Goal: Information Seeking & Learning: Learn about a topic

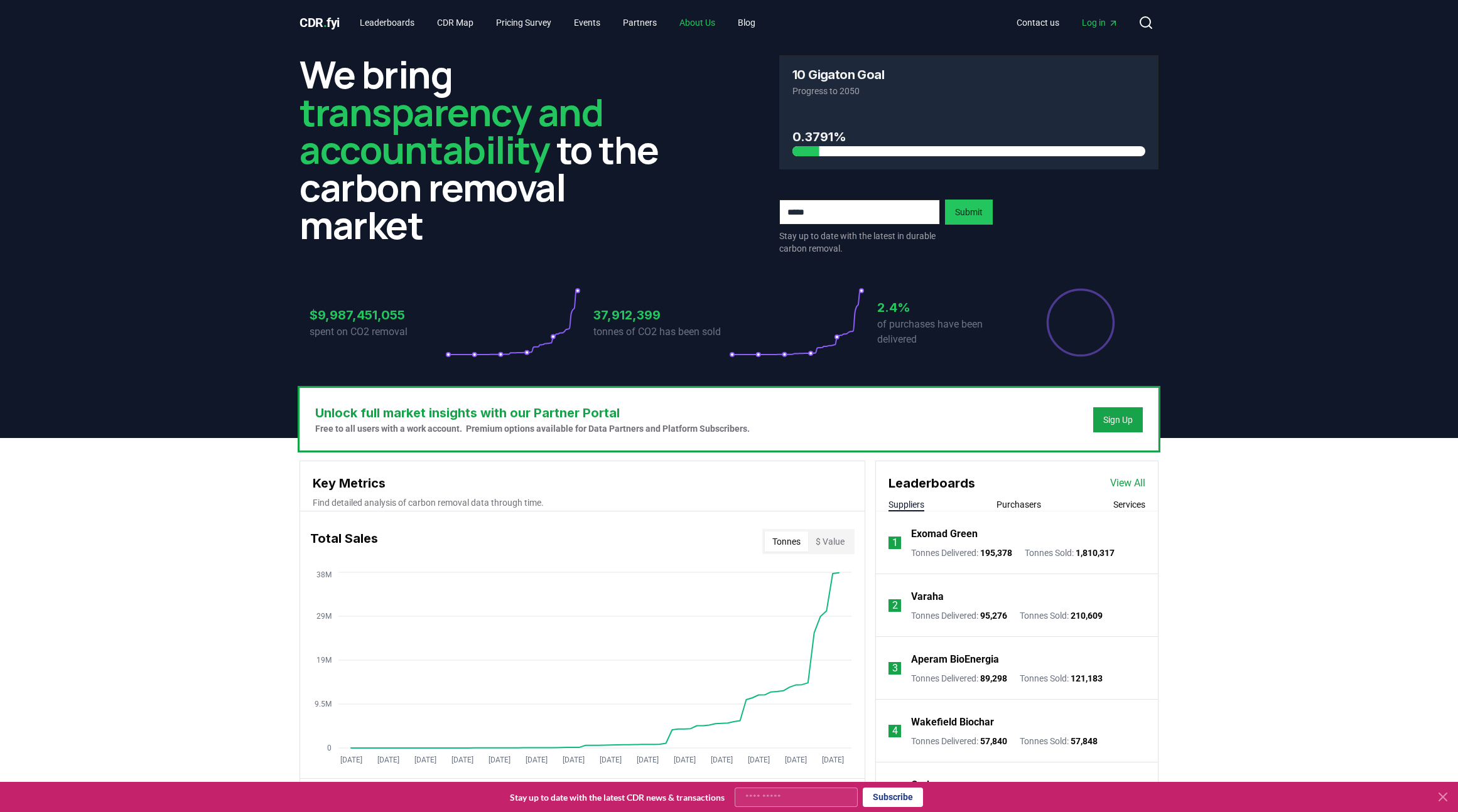
click at [710, 24] on link "About Us" at bounding box center [697, 23] width 56 height 23
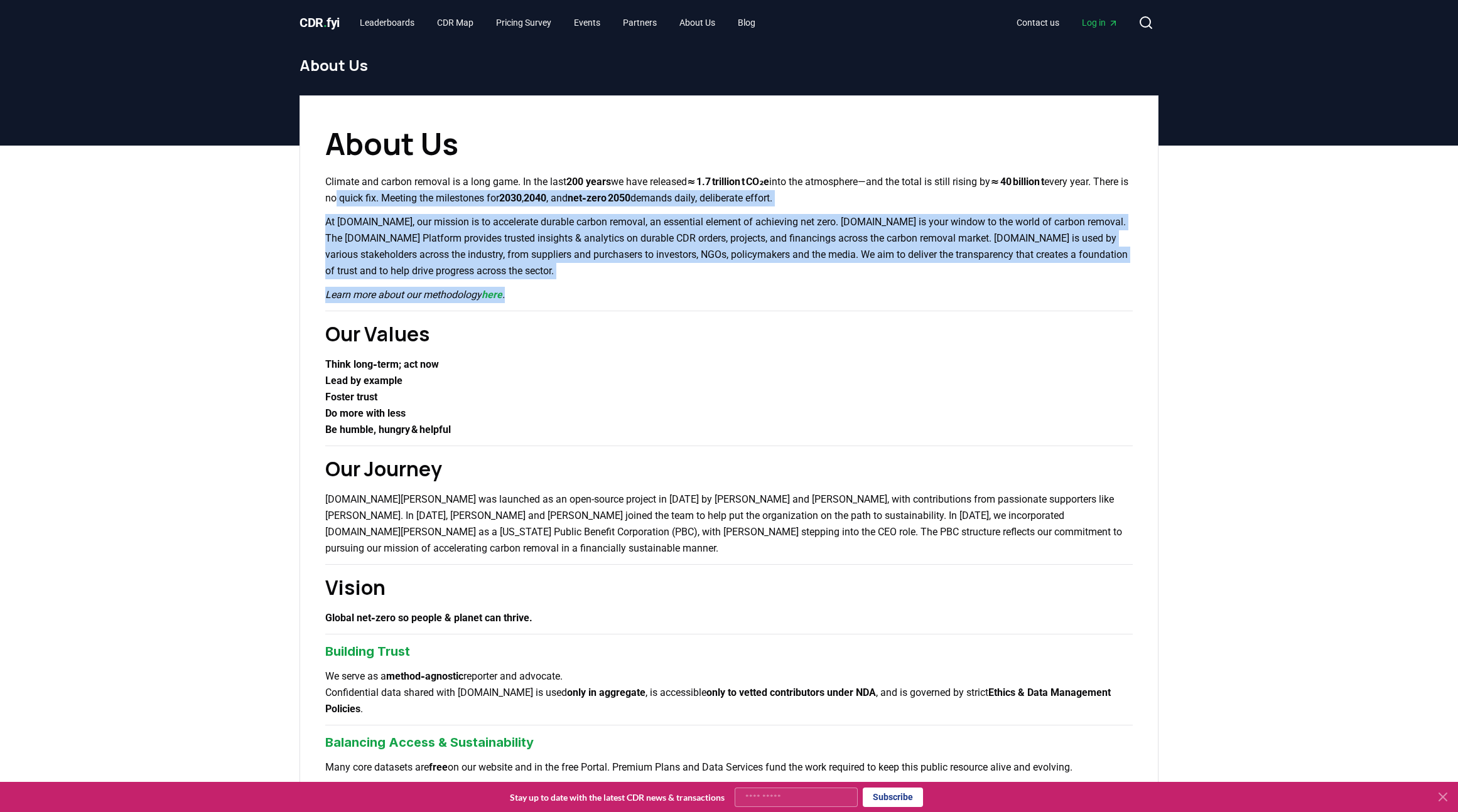
drag, startPoint x: 371, startPoint y: 195, endPoint x: 837, endPoint y: 336, distance: 486.9
click at [717, 314] on div "About Us Climate and carbon removal is a long game. In the last 200 years we ha…" at bounding box center [729, 715] width 859 height 1238
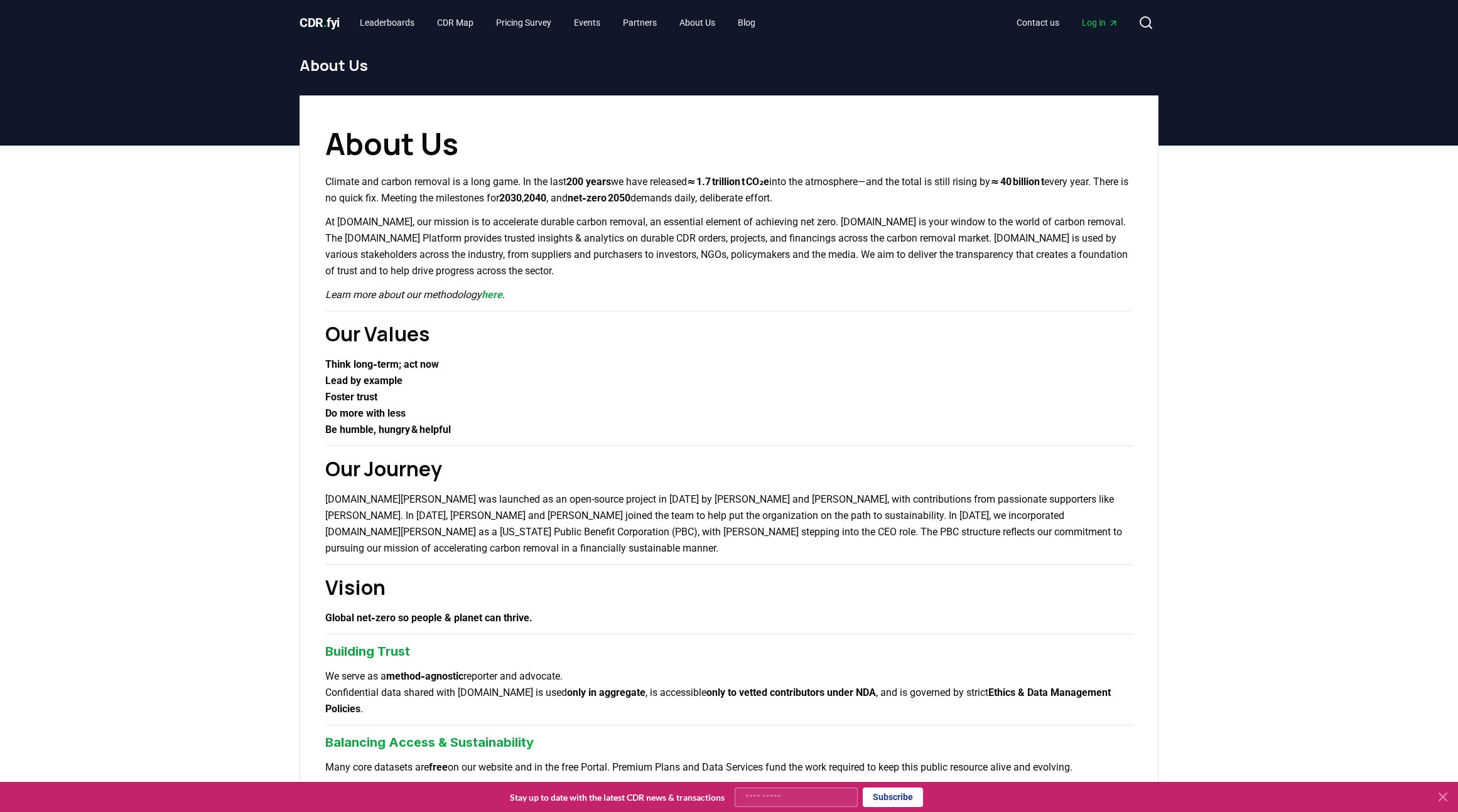
click at [839, 337] on h2 "Our Values" at bounding box center [729, 333] width 807 height 30
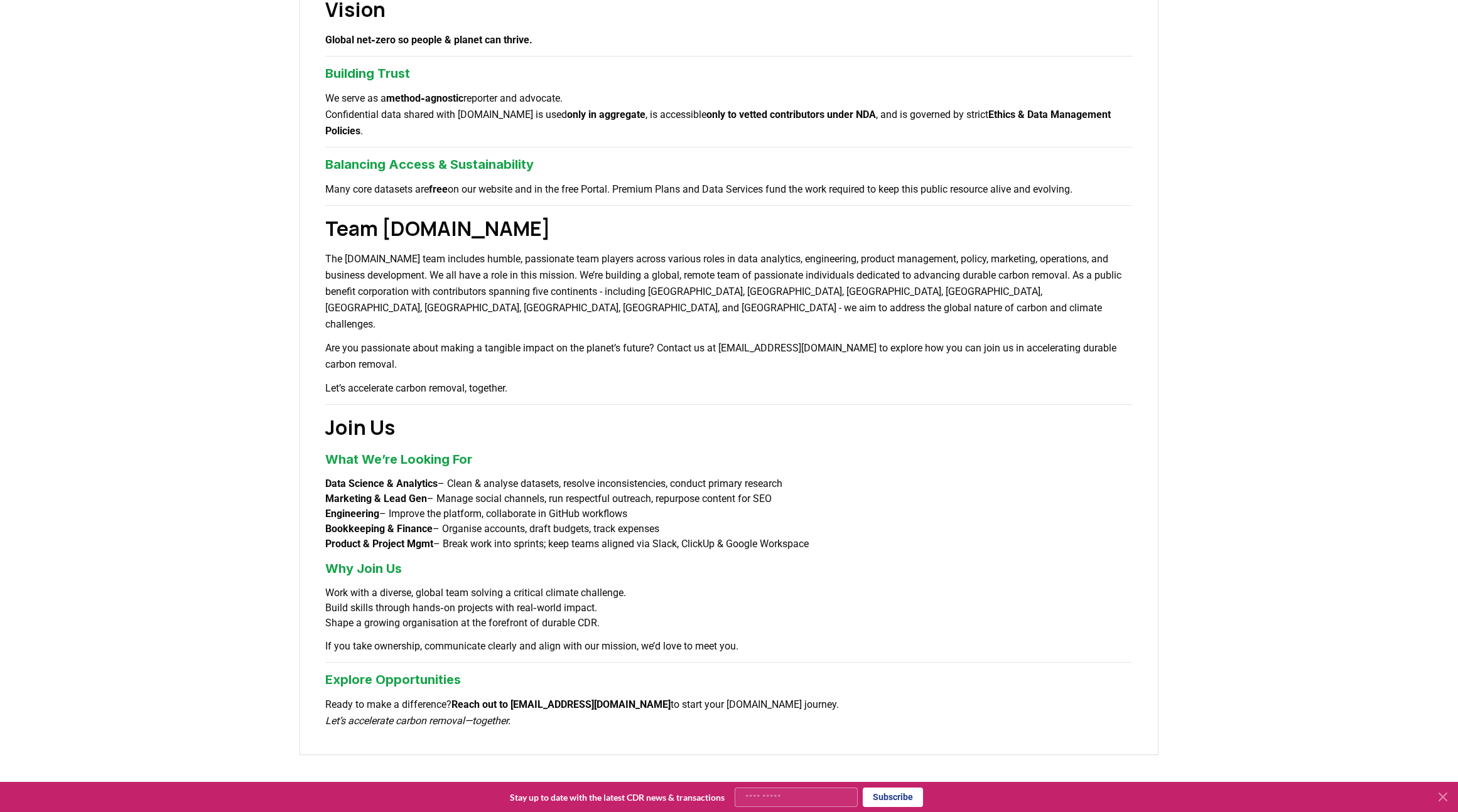
scroll to position [390, 0]
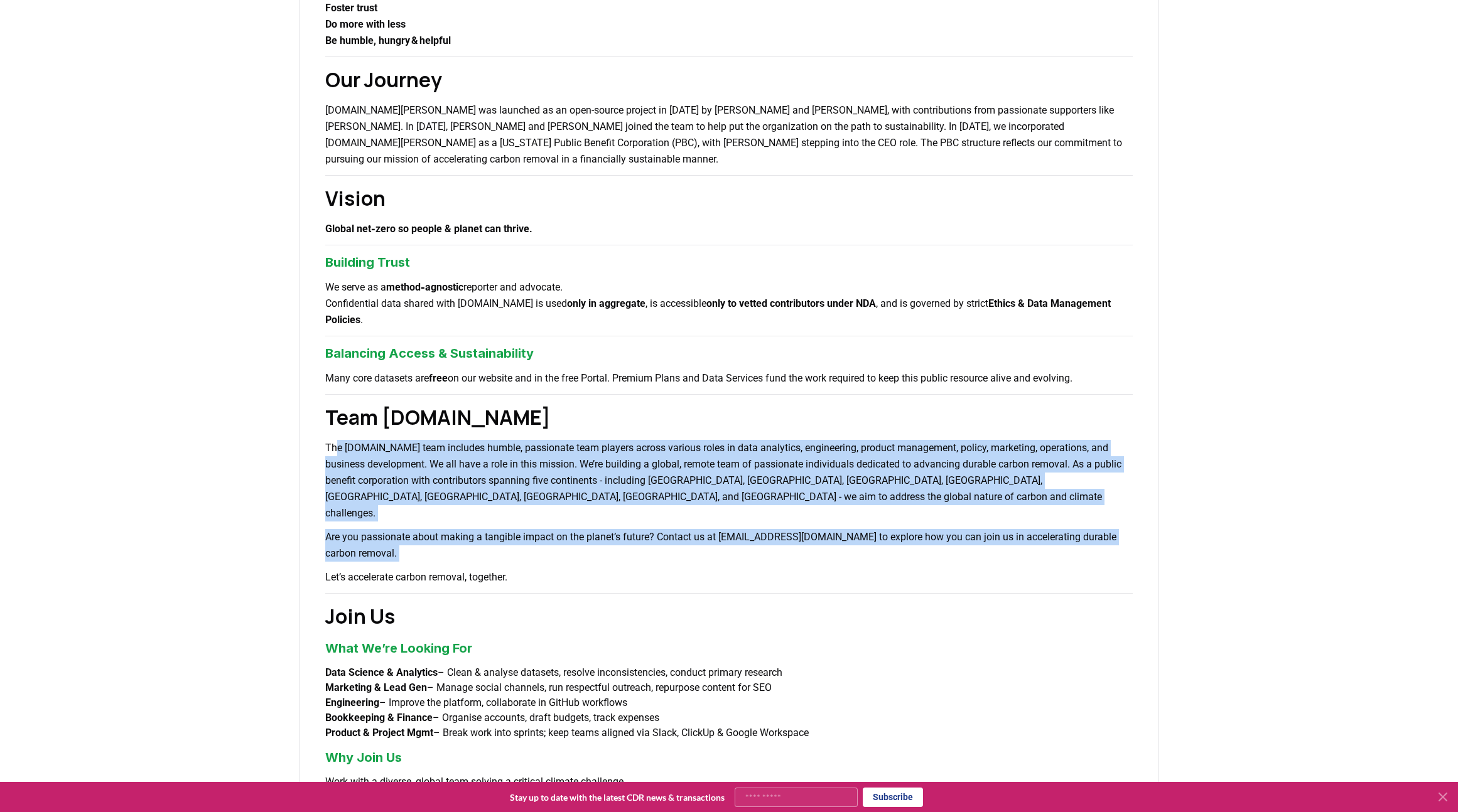
drag, startPoint x: 336, startPoint y: 441, endPoint x: 677, endPoint y: 538, distance: 354.5
click at [672, 536] on div "About Us Climate and carbon removal is a long game. In the last 200 years we ha…" at bounding box center [729, 325] width 859 height 1238
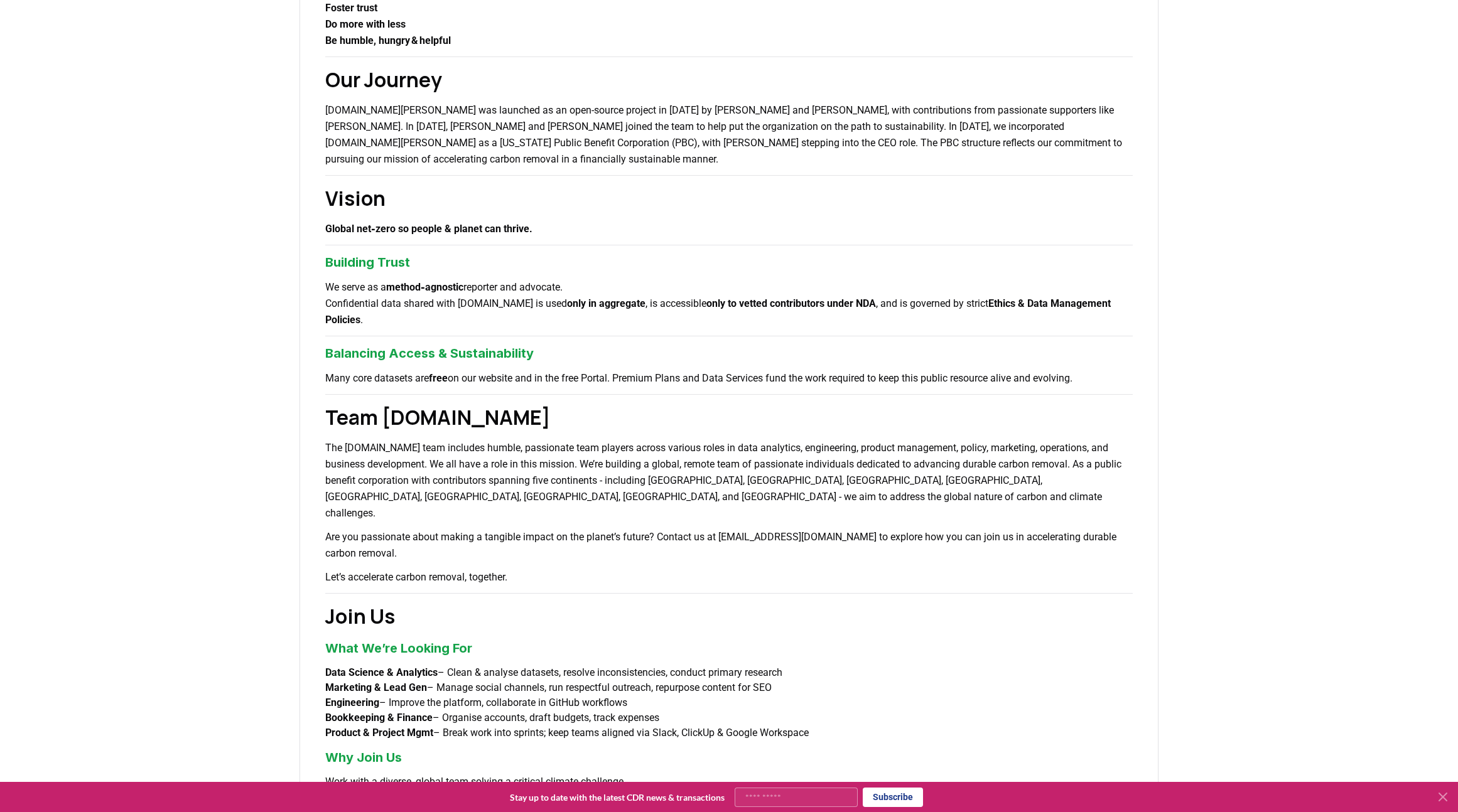
drag, startPoint x: 677, startPoint y: 538, endPoint x: 684, endPoint y: 538, distance: 7.0
click at [677, 570] on p "Let’s accelerate carbon removal, together." at bounding box center [729, 578] width 807 height 16
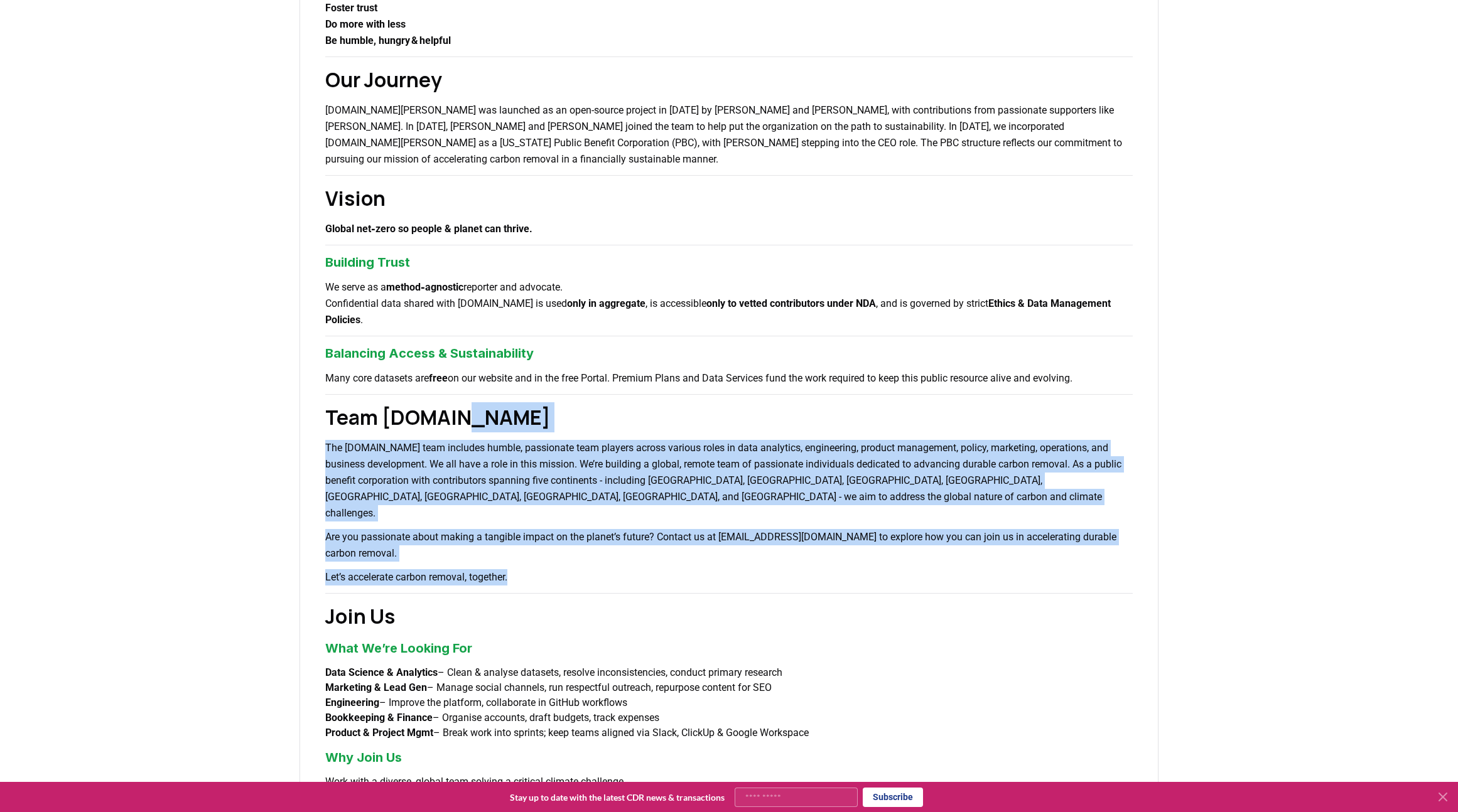
drag, startPoint x: 700, startPoint y: 547, endPoint x: 577, endPoint y: 422, distance: 175.4
click at [577, 422] on div "About Us Climate and carbon removal is a long game. In the last 200 years we ha…" at bounding box center [729, 325] width 859 height 1238
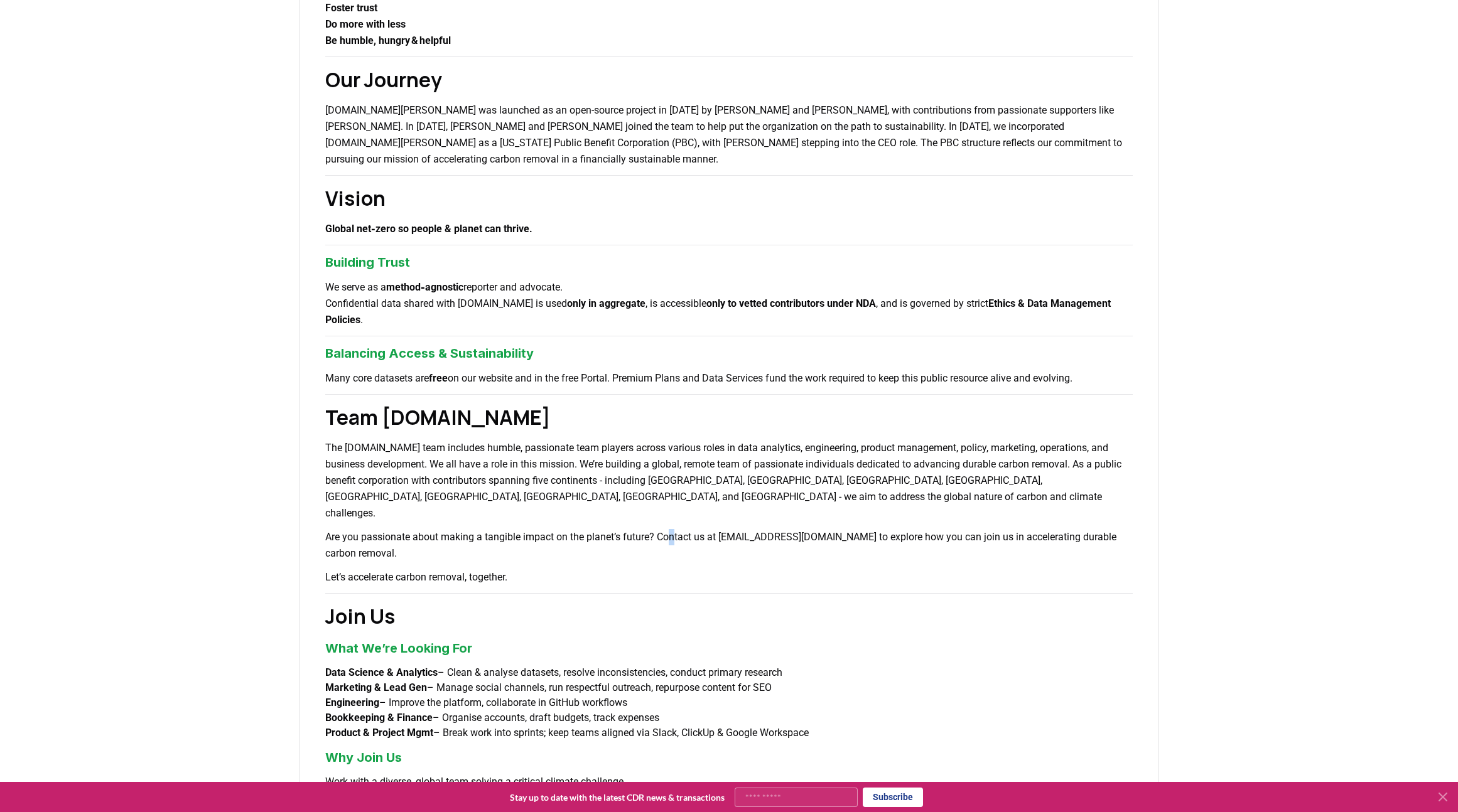
click at [681, 530] on p "Are you passionate about making a tangible impact on the planet’s future? Conta…" at bounding box center [729, 546] width 807 height 33
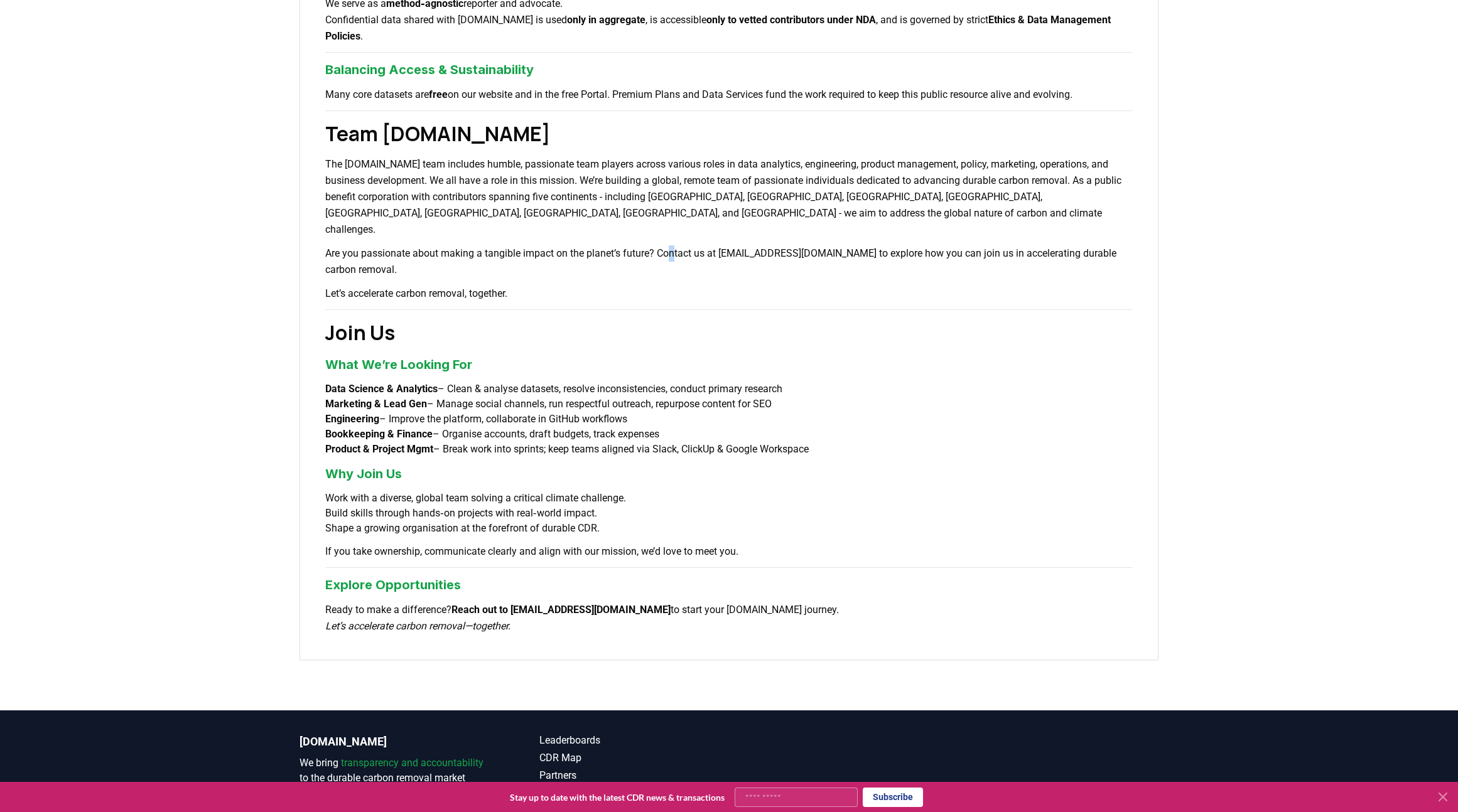
scroll to position [690, 0]
